Goal: Contribute content: Add original content to the website for others to see

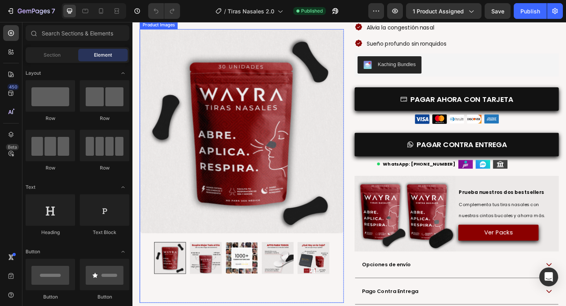
scroll to position [154, 0]
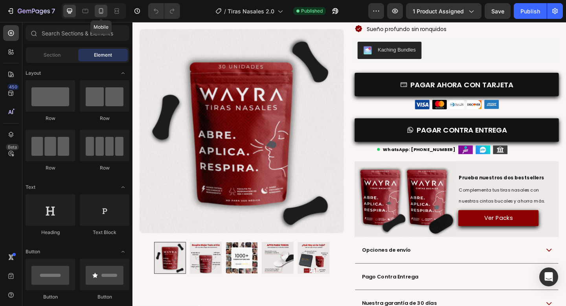
click at [102, 11] on icon at bounding box center [101, 11] width 8 height 8
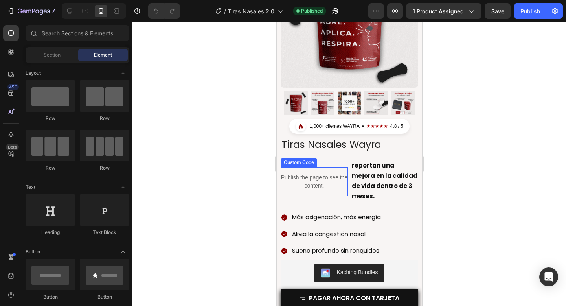
scroll to position [85, 0]
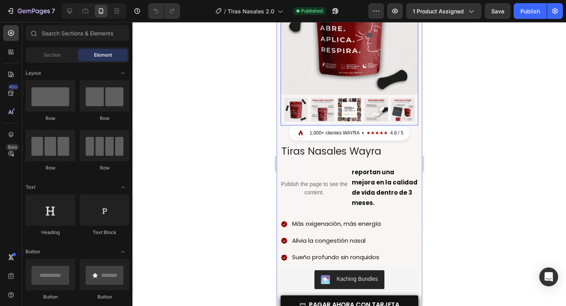
click at [283, 122] on div "Product Images" at bounding box center [349, 41] width 138 height 168
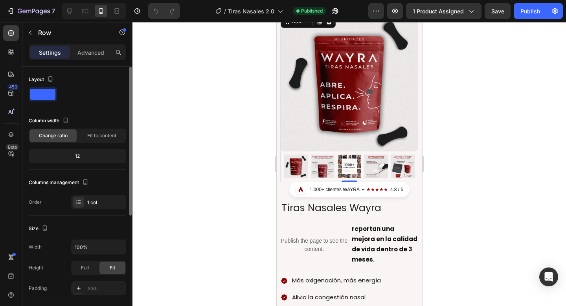
scroll to position [0, 0]
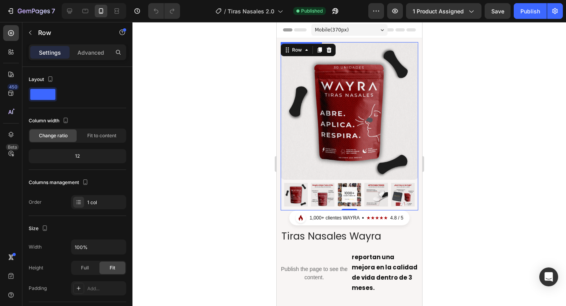
click at [306, 75] on img at bounding box center [349, 111] width 138 height 138
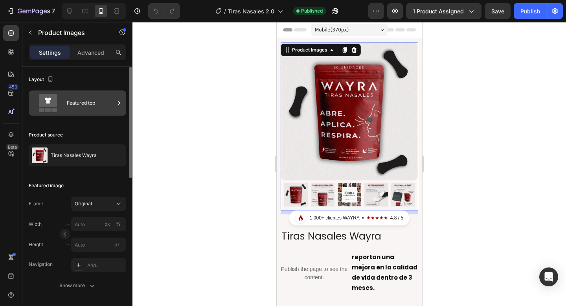
click at [90, 100] on div "Featured top" at bounding box center [91, 103] width 48 height 18
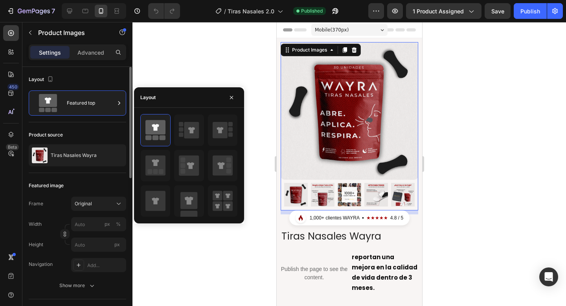
click at [96, 131] on div "Product source" at bounding box center [78, 135] width 98 height 13
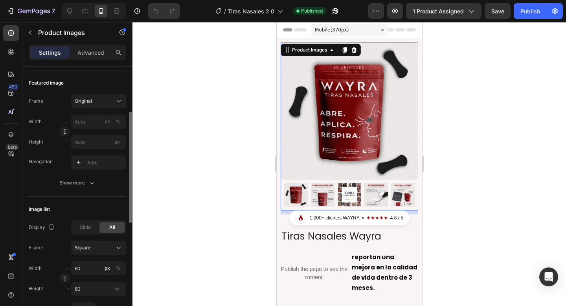
scroll to position [103, 0]
click at [86, 227] on span "Slide" at bounding box center [85, 226] width 11 height 7
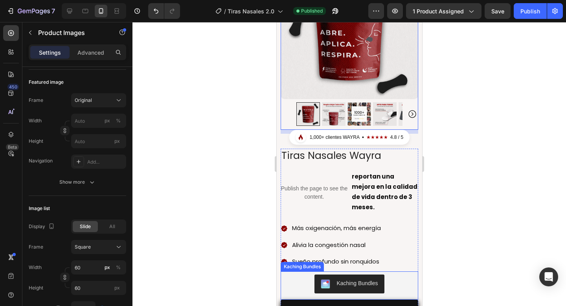
scroll to position [8, 0]
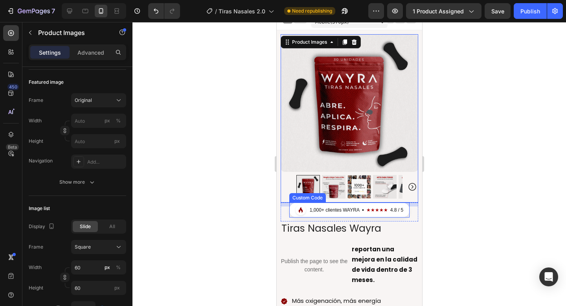
click at [334, 211] on div "1,000+ clientes WAYRA" at bounding box center [335, 210] width 50 height 7
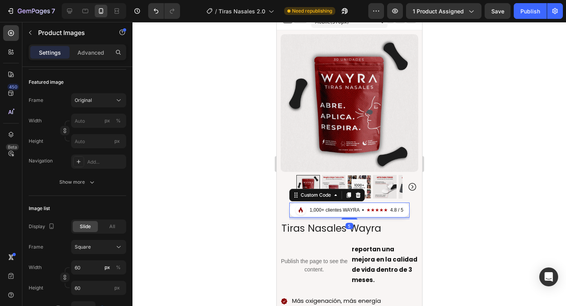
scroll to position [0, 0]
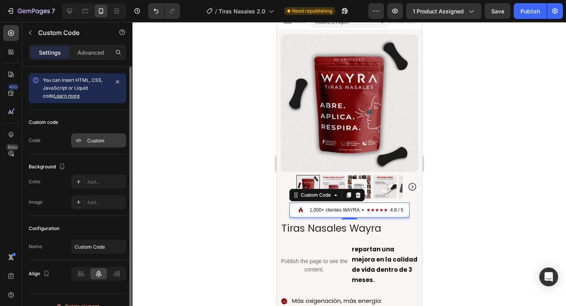
click at [85, 135] on div "Custom" at bounding box center [98, 140] width 55 height 14
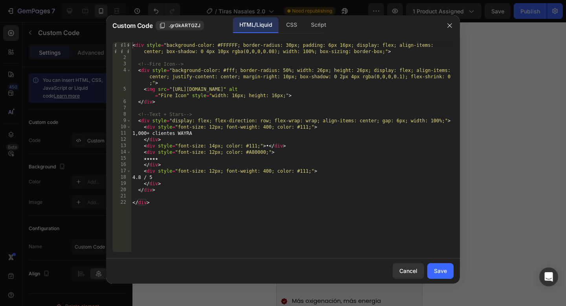
click at [147, 132] on div "< div style = "background-color: #FFFFFF; border-radius: 30px; padding: 6px 16p…" at bounding box center [292, 156] width 323 height 229
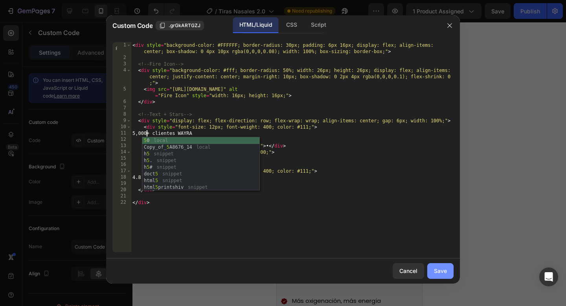
type textarea "5,000+ clientes WAYRA"
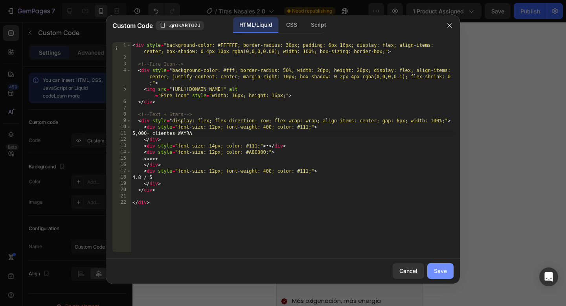
click at [441, 271] on div "Save" at bounding box center [440, 271] width 13 height 8
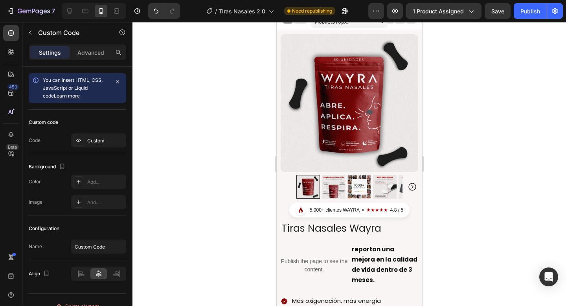
scroll to position [0, 0]
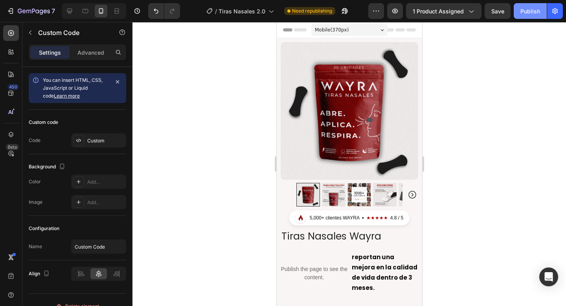
click at [530, 12] on div "Publish" at bounding box center [531, 11] width 20 height 8
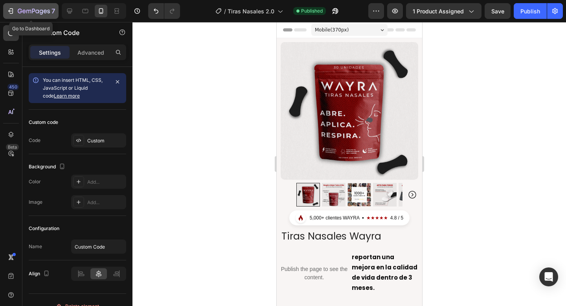
click at [11, 11] on icon "button" at bounding box center [10, 11] width 4 height 2
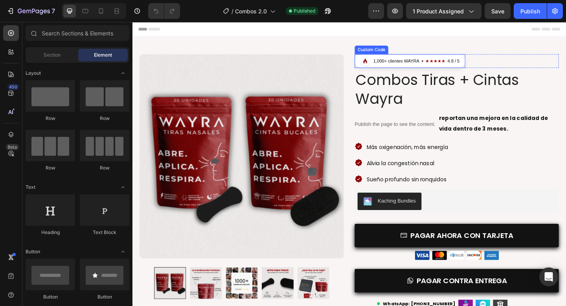
click at [422, 63] on div "1,000+ clientes WAYRA" at bounding box center [420, 64] width 50 height 7
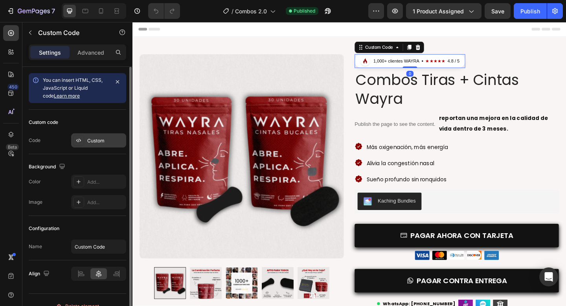
click at [90, 142] on div "Custom" at bounding box center [105, 140] width 37 height 7
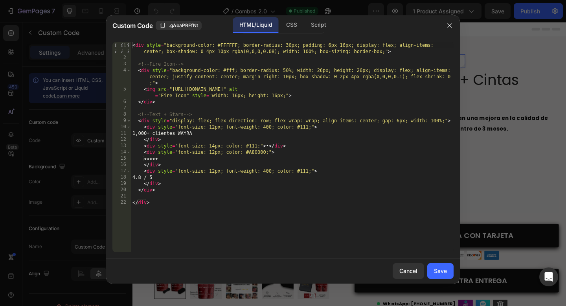
click at [147, 133] on div "< div style = "background-color: #FFFFFF; border-radius: 30px; padding: 6px 16p…" at bounding box center [292, 156] width 323 height 229
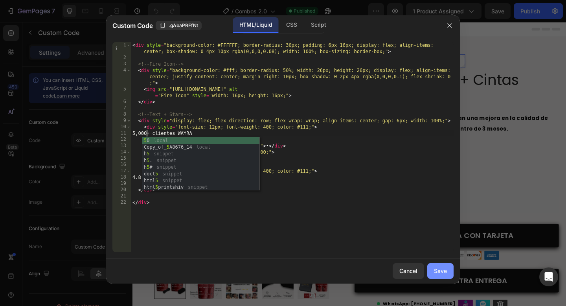
type textarea "5,000+ clientes WAYRA"
click at [440, 271] on div "Save" at bounding box center [440, 271] width 13 height 8
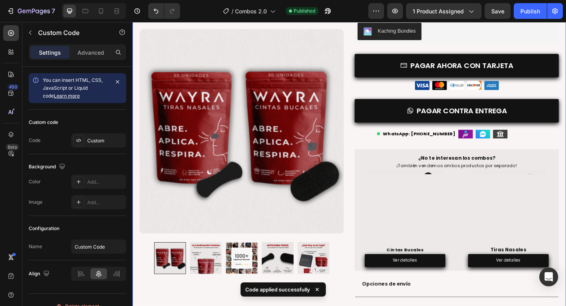
scroll to position [0, 0]
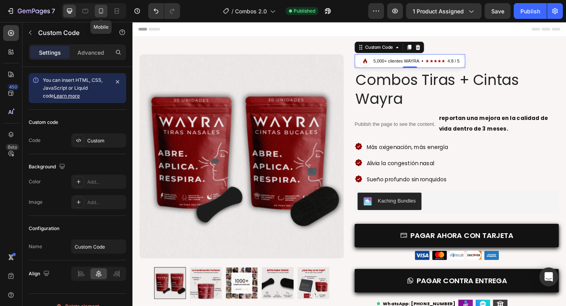
click at [103, 12] on icon at bounding box center [101, 11] width 8 height 8
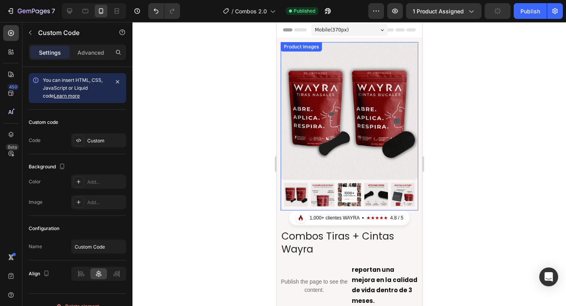
click at [293, 48] on div "Product Images" at bounding box center [301, 46] width 38 height 7
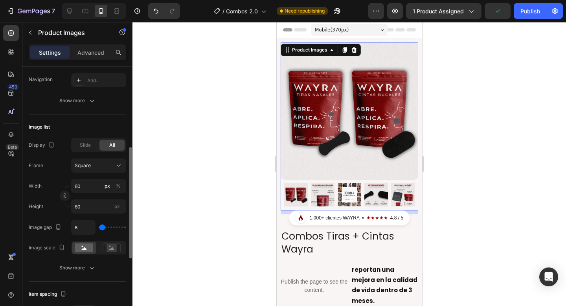
scroll to position [187, 0]
click at [85, 144] on span "Slide" at bounding box center [85, 143] width 11 height 7
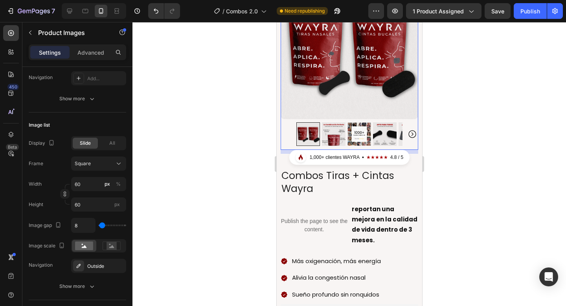
scroll to position [62, 0]
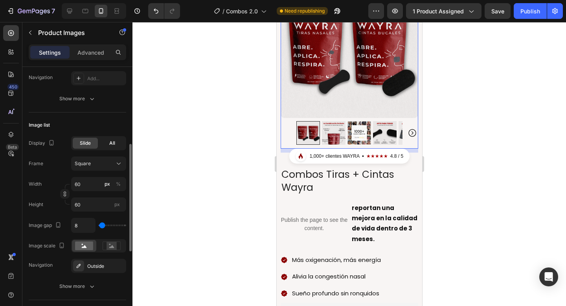
click at [111, 142] on span "All" at bounding box center [112, 143] width 6 height 7
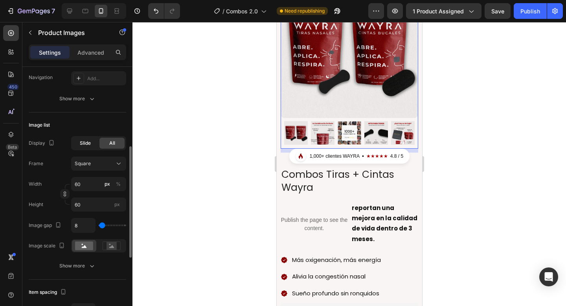
click at [90, 143] on span "Slide" at bounding box center [85, 143] width 11 height 7
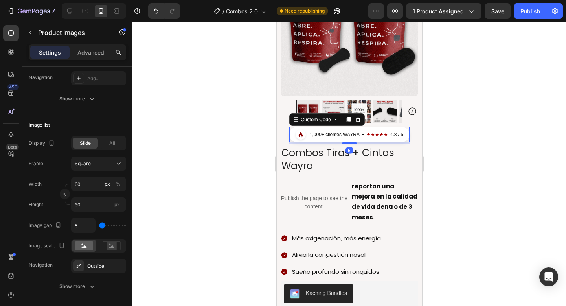
scroll to position [13, 0]
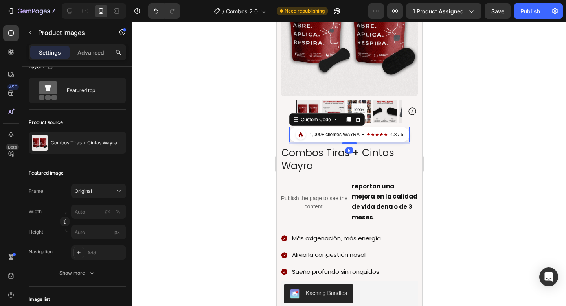
click at [325, 134] on div "1,000+ clientes WAYRA" at bounding box center [335, 134] width 50 height 7
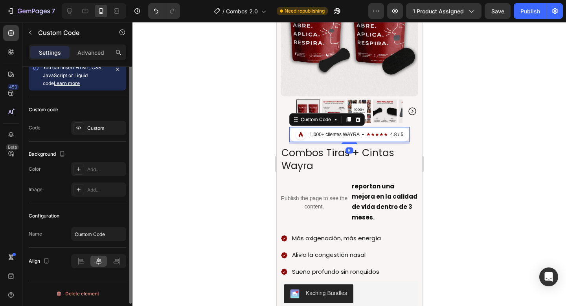
scroll to position [0, 0]
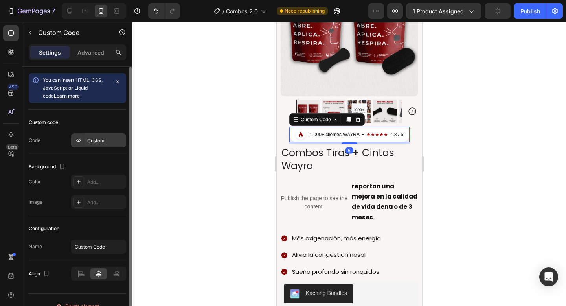
click at [95, 139] on div "Custom" at bounding box center [105, 140] width 37 height 7
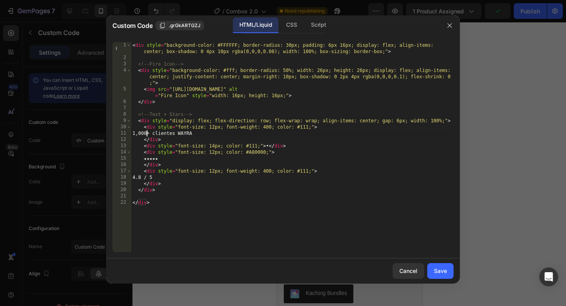
click at [146, 134] on div "< div style = "background-color: #FFFFFF; border-radius: 30px; padding: 6px 16p…" at bounding box center [292, 156] width 323 height 229
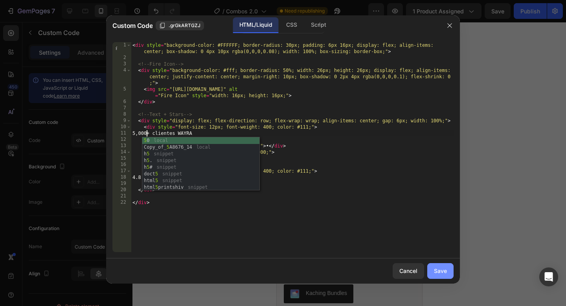
type textarea "5,000+ clientes WAYRA"
click at [437, 273] on div "Save" at bounding box center [440, 271] width 13 height 8
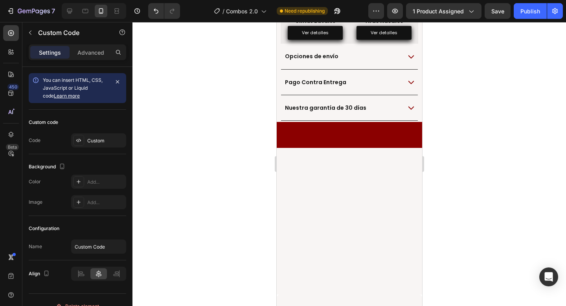
scroll to position [0, 0]
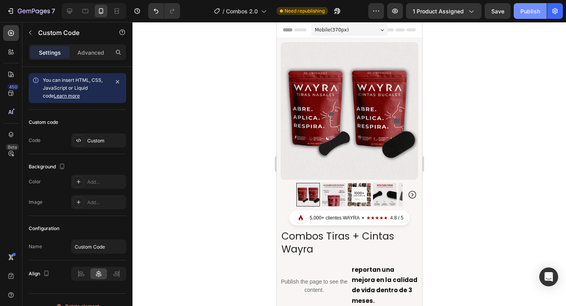
click at [528, 17] on button "Publish" at bounding box center [530, 11] width 33 height 16
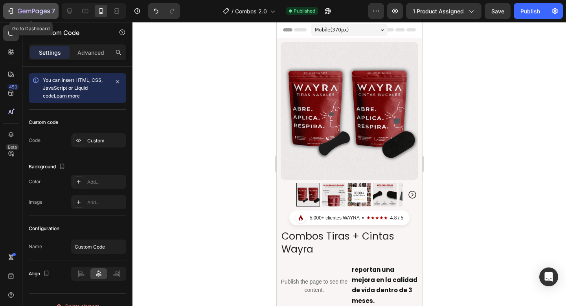
click at [15, 12] on div "7" at bounding box center [31, 10] width 48 height 9
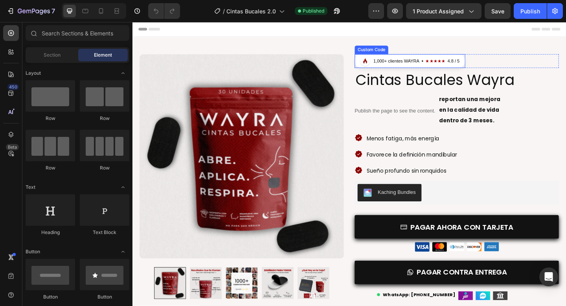
click at [414, 64] on div "1,000+ clientes WAYRA" at bounding box center [420, 64] width 50 height 7
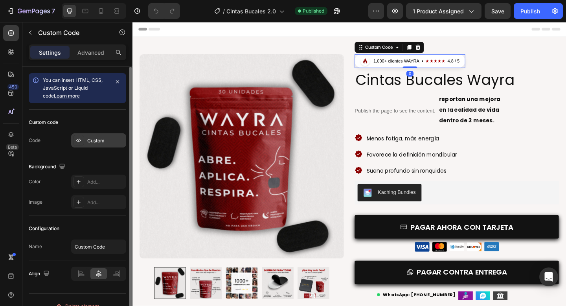
click at [94, 141] on div "Custom" at bounding box center [105, 140] width 37 height 7
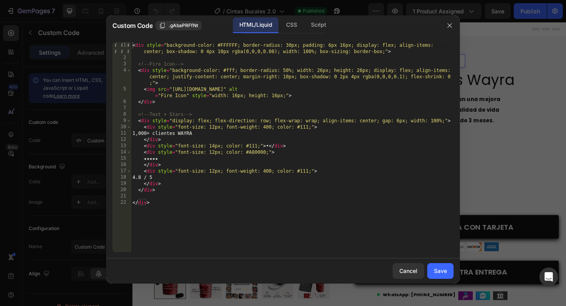
click at [148, 132] on div "< div style = "background-color: #FFFFFF; border-radius: 30px; padding: 6px 16p…" at bounding box center [292, 156] width 323 height 229
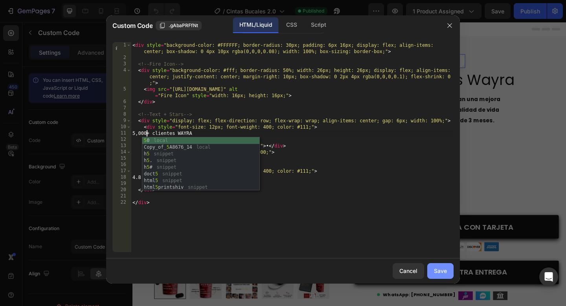
type textarea "5,000+ clientes WAYRA"
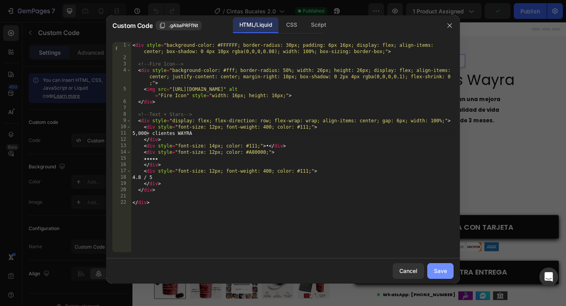
click at [444, 272] on div "Save" at bounding box center [440, 271] width 13 height 8
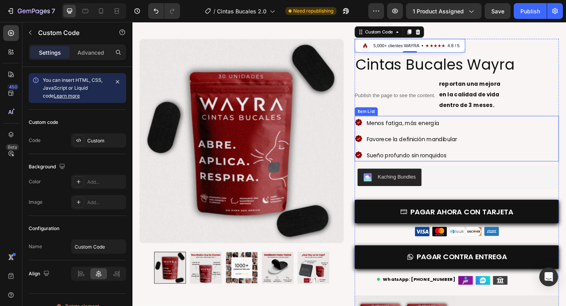
scroll to position [0, 0]
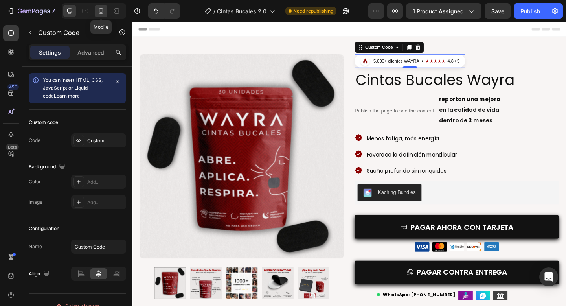
click at [99, 7] on icon at bounding box center [101, 11] width 8 height 8
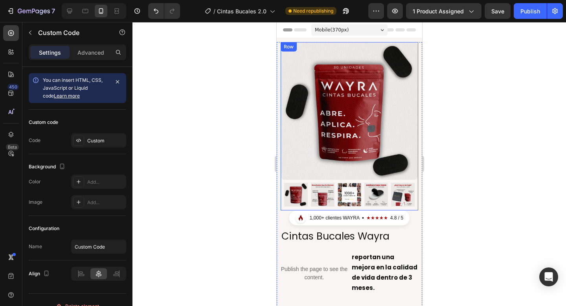
scroll to position [19, 0]
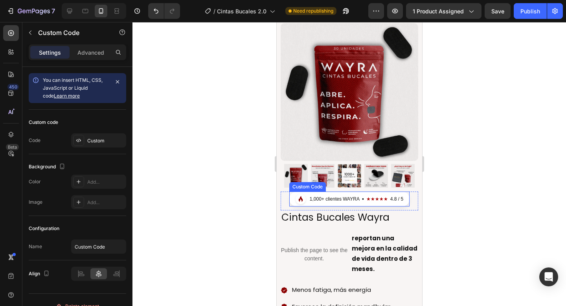
click at [324, 199] on div "1,000+ clientes WAYRA" at bounding box center [335, 199] width 50 height 7
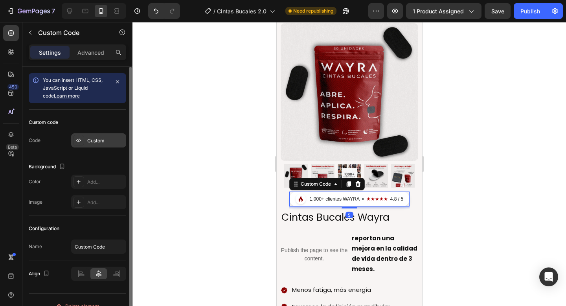
click at [110, 134] on div "Custom" at bounding box center [98, 140] width 55 height 14
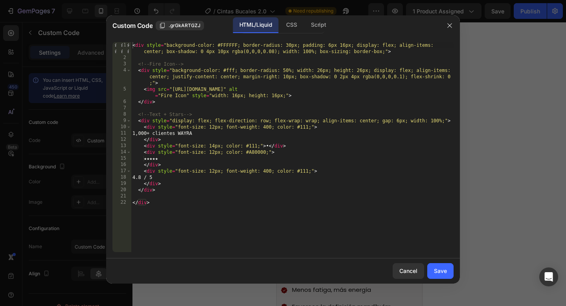
click at [145, 131] on div "< div style = "background-color: #FFFFFF; border-radius: 30px; padding: 6px 16p…" at bounding box center [292, 156] width 323 height 229
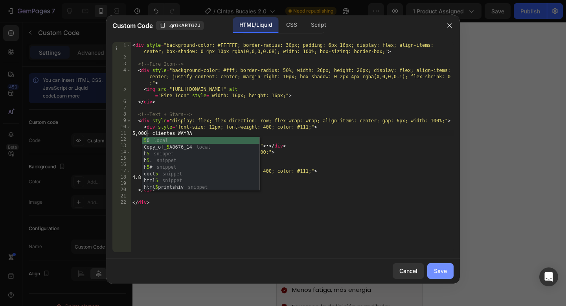
type textarea "5,000+ clientes WAYRA"
click at [442, 271] on div "Save" at bounding box center [440, 271] width 13 height 8
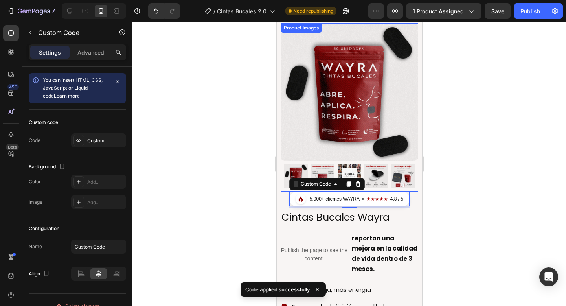
click at [287, 142] on img at bounding box center [349, 92] width 138 height 138
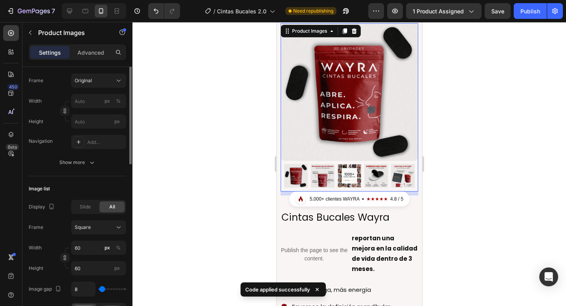
scroll to position [124, 0]
click at [87, 207] on span "Slide" at bounding box center [85, 205] width 11 height 7
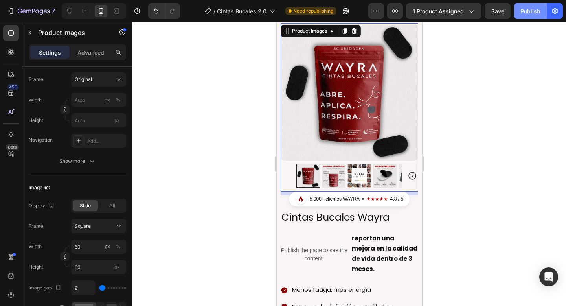
click at [527, 11] on div "Publish" at bounding box center [531, 11] width 20 height 8
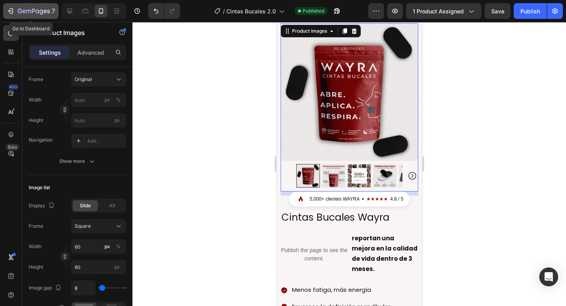
click at [20, 11] on icon "button" at bounding box center [20, 11] width 4 height 5
